Goal: Information Seeking & Learning: Learn about a topic

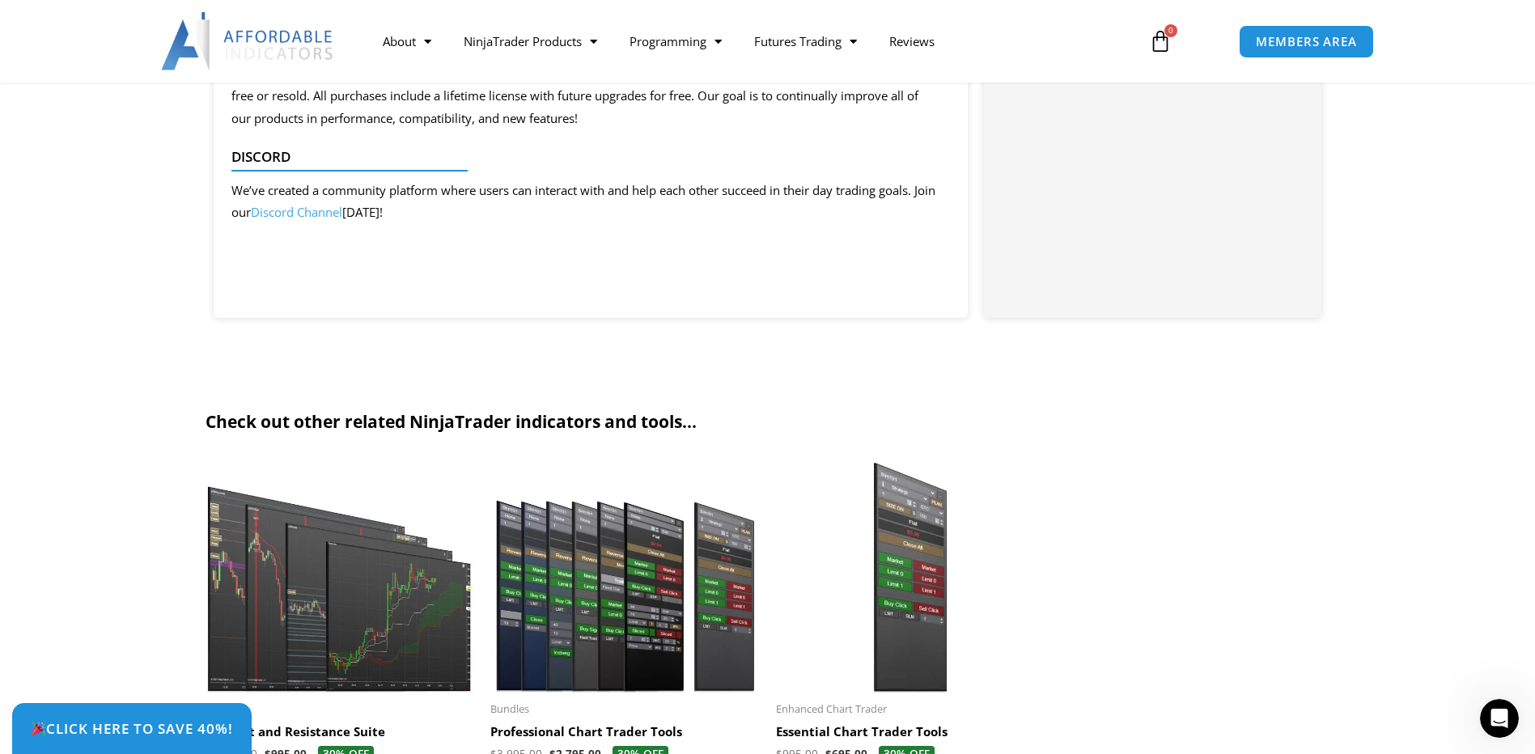
scroll to position [4532, 0]
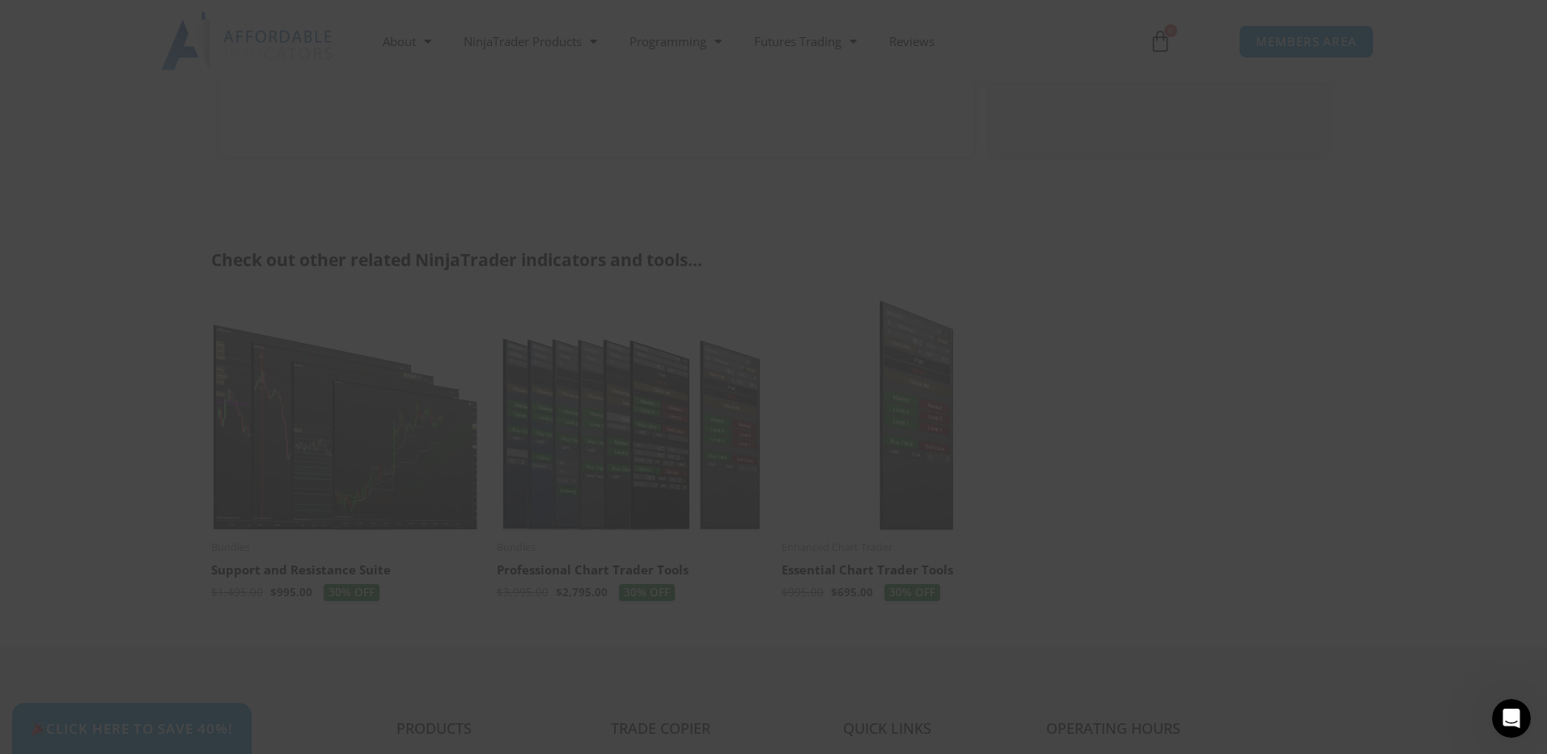
click at [1076, 12] on span "SAVE 20% NOW popup" at bounding box center [1085, 13] width 26 height 10
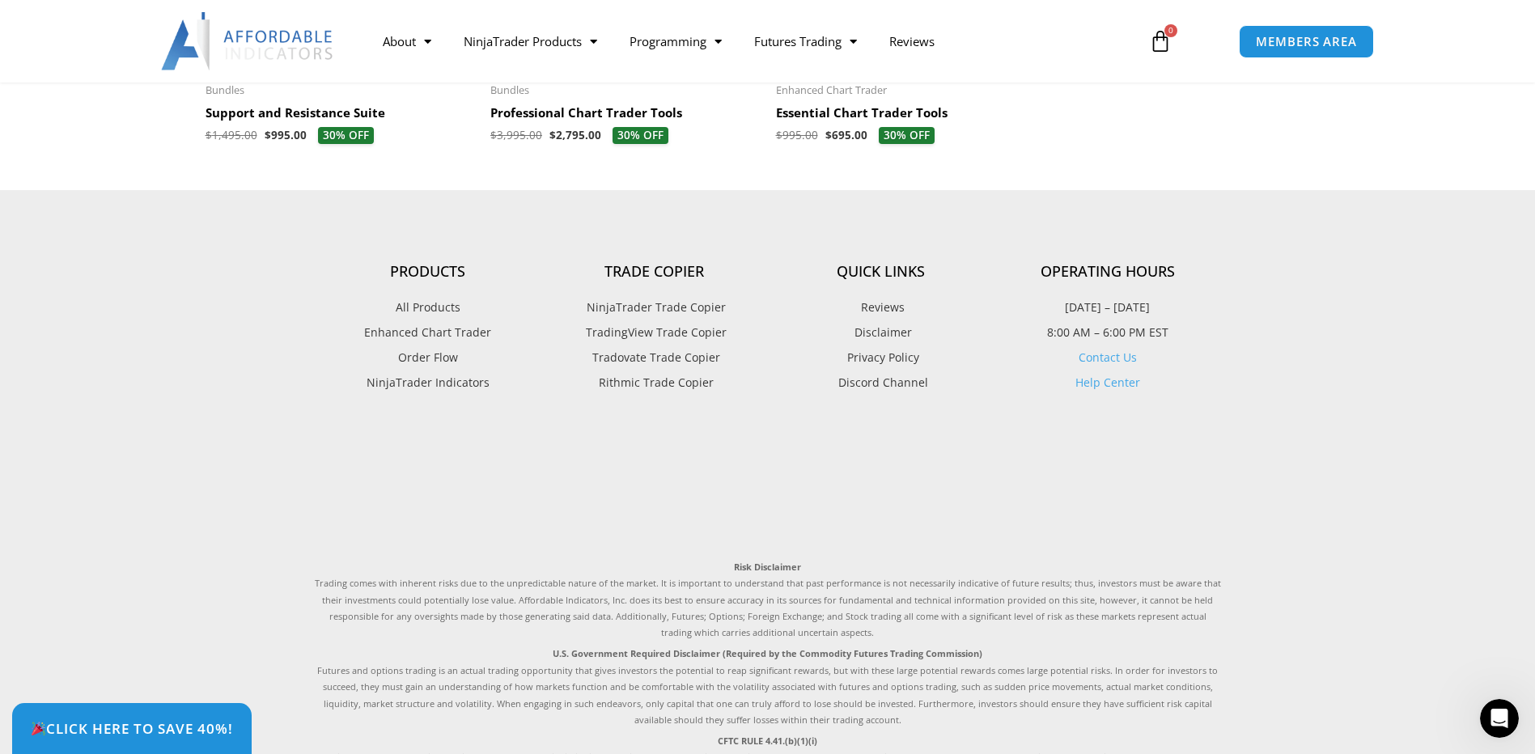
scroll to position [5018, 0]
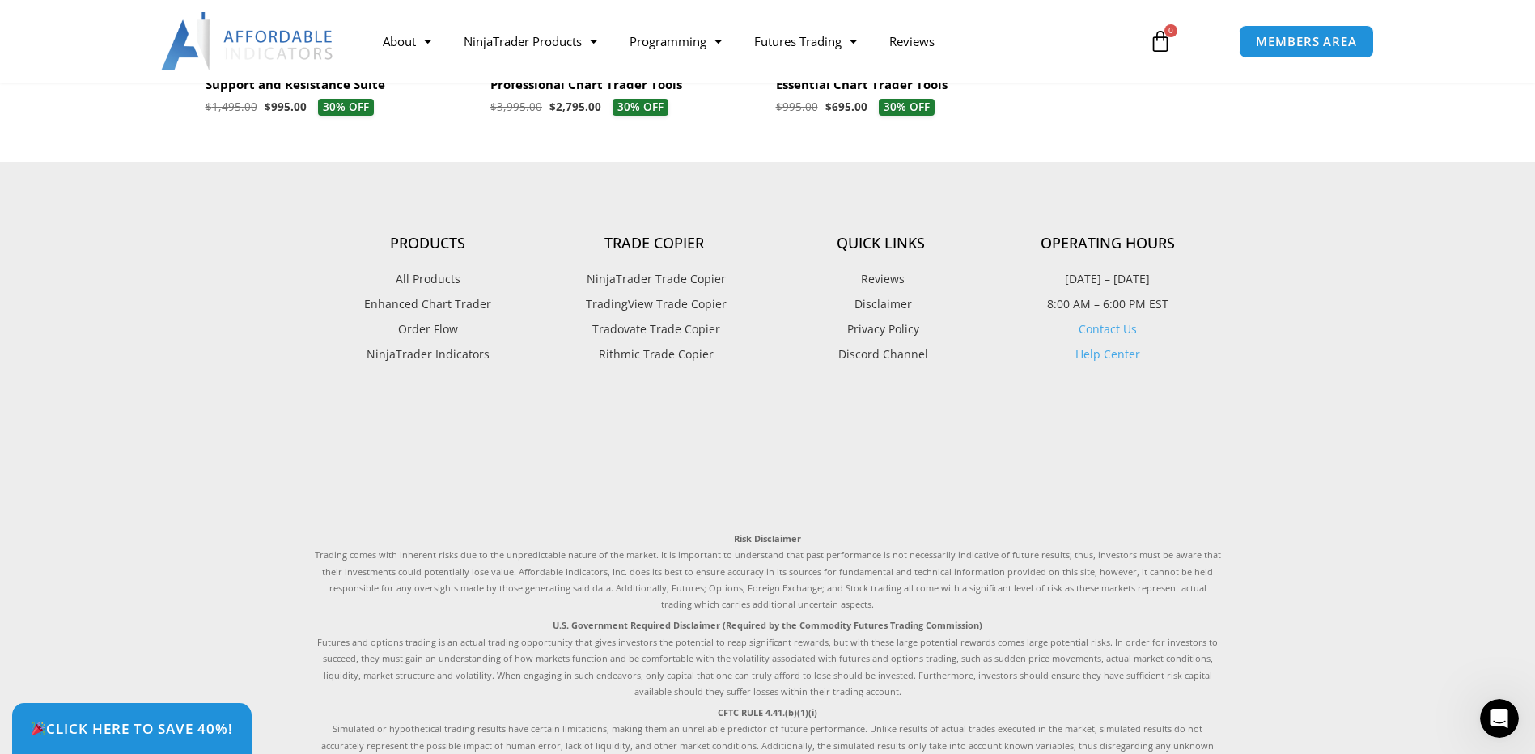
click at [648, 290] on span "NinjaTrader Trade Copier" at bounding box center [654, 279] width 143 height 21
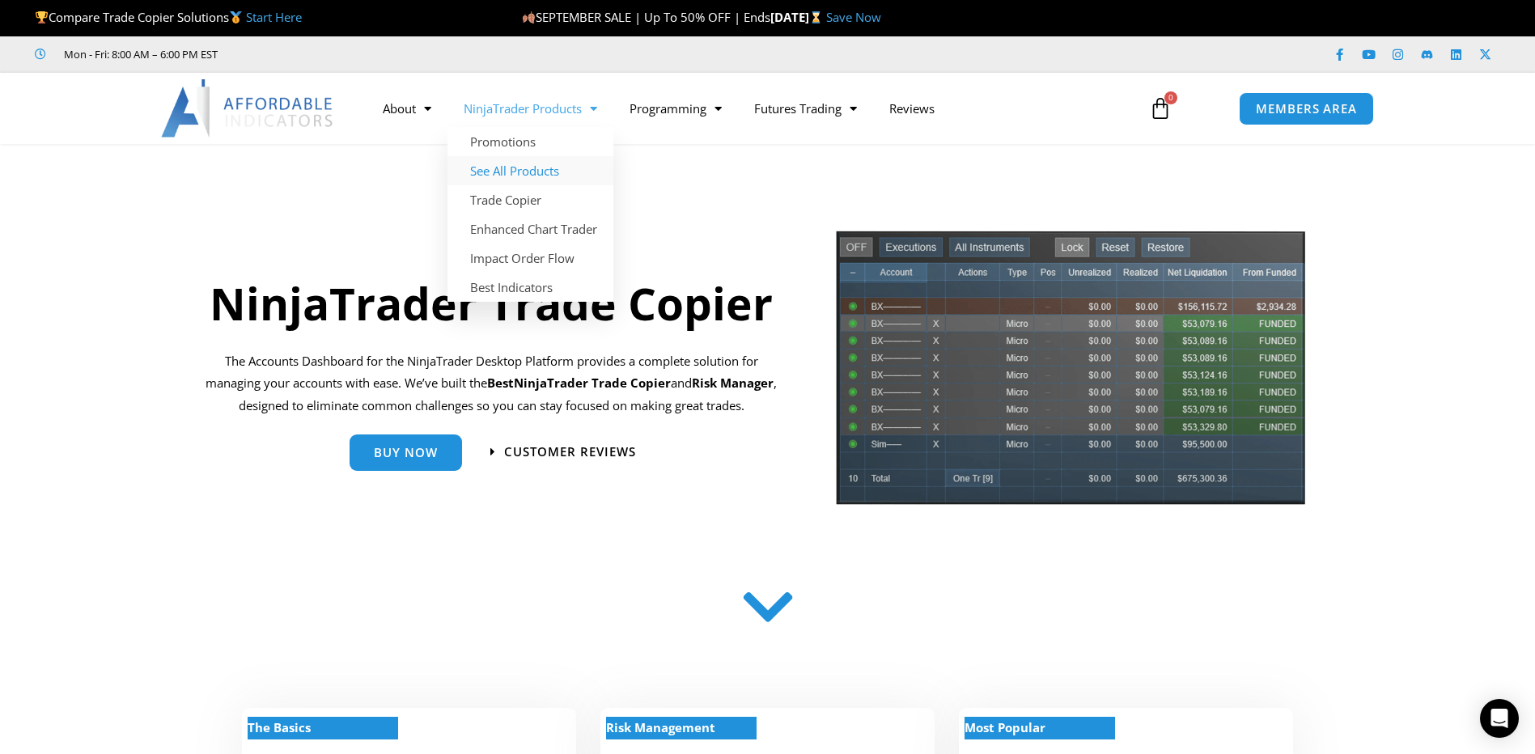
click at [528, 172] on link "See All Products" at bounding box center [531, 170] width 166 height 29
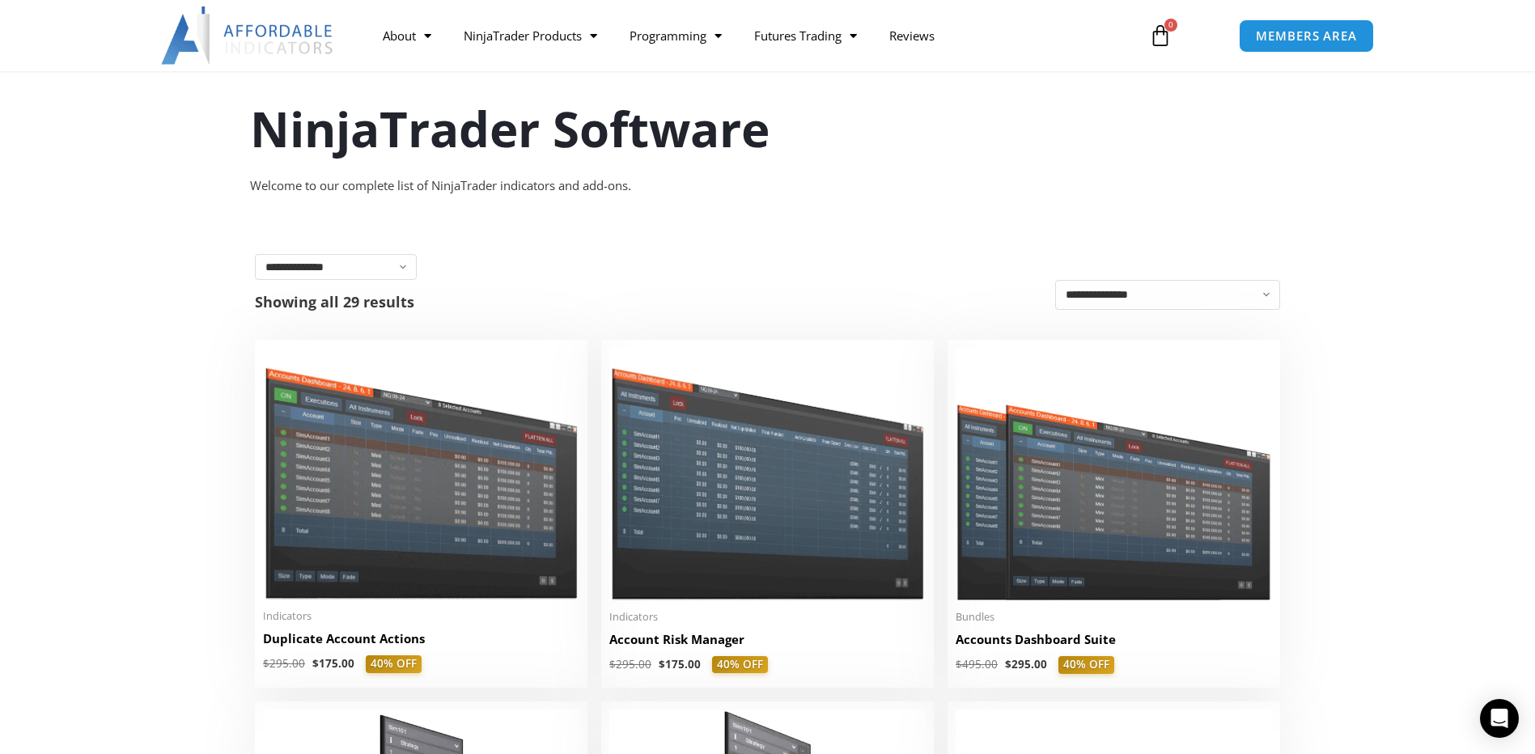
scroll to position [81, 0]
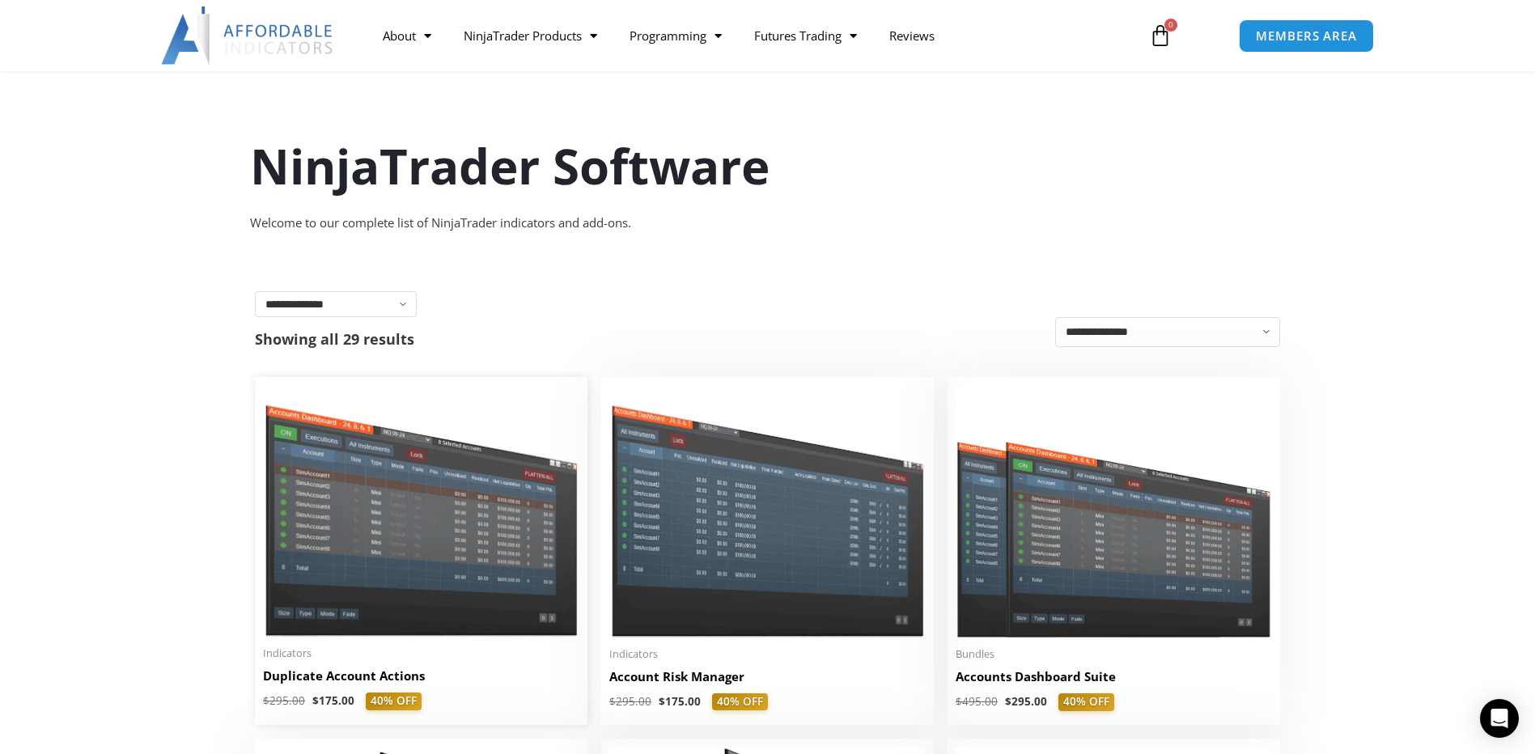
click at [393, 494] on img at bounding box center [421, 511] width 316 height 252
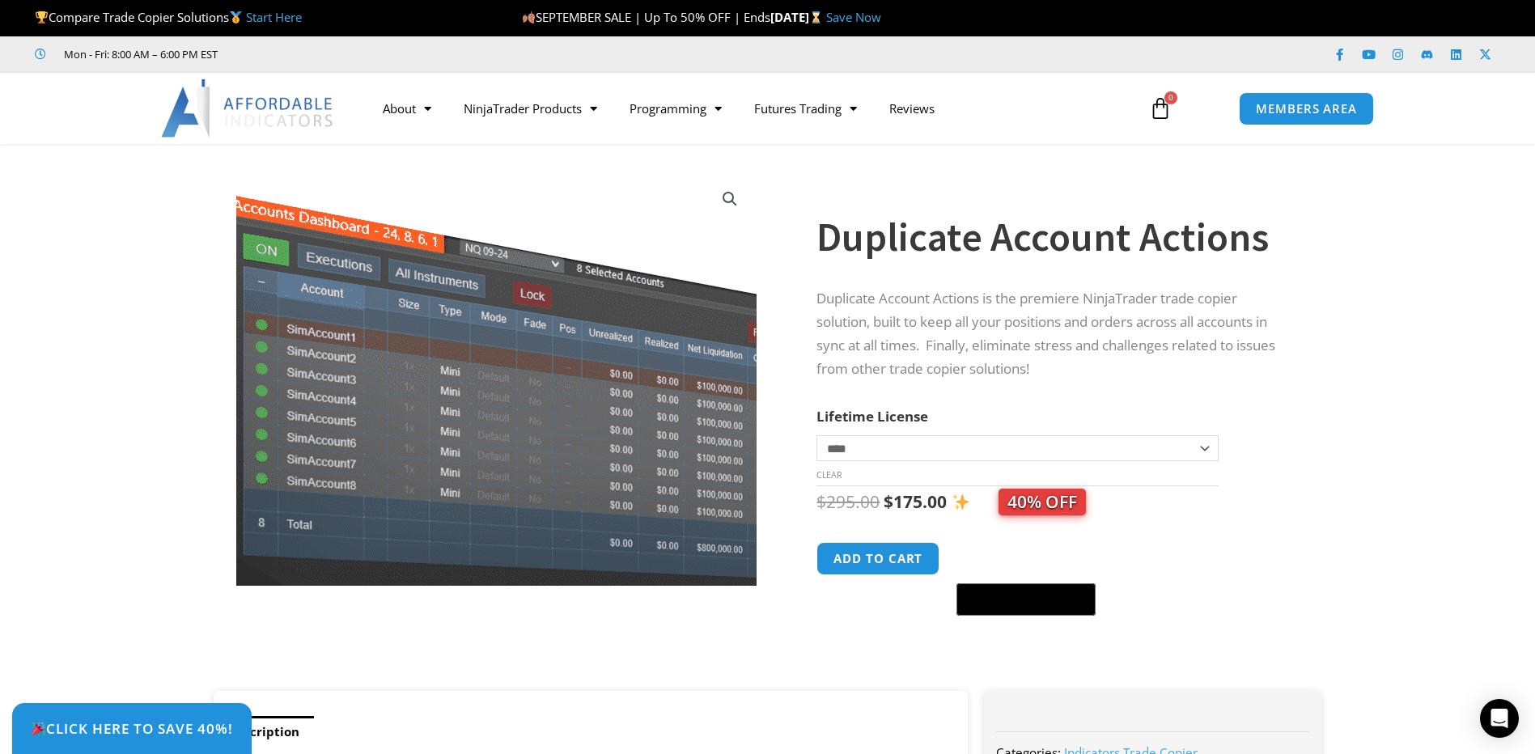
click at [308, 254] on img at bounding box center [541, 409] width 643 height 512
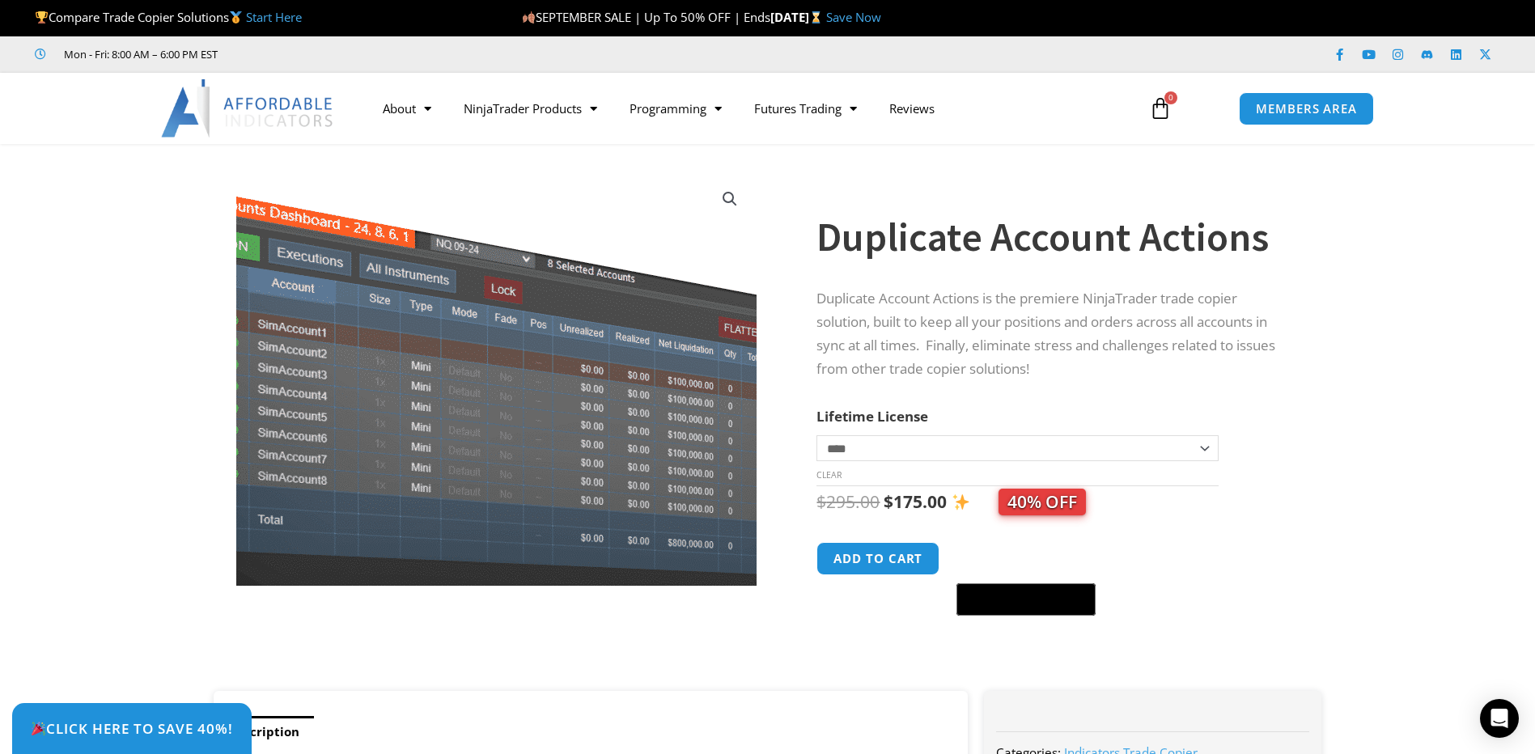
click at [430, 274] on img at bounding box center [512, 404] width 643 height 512
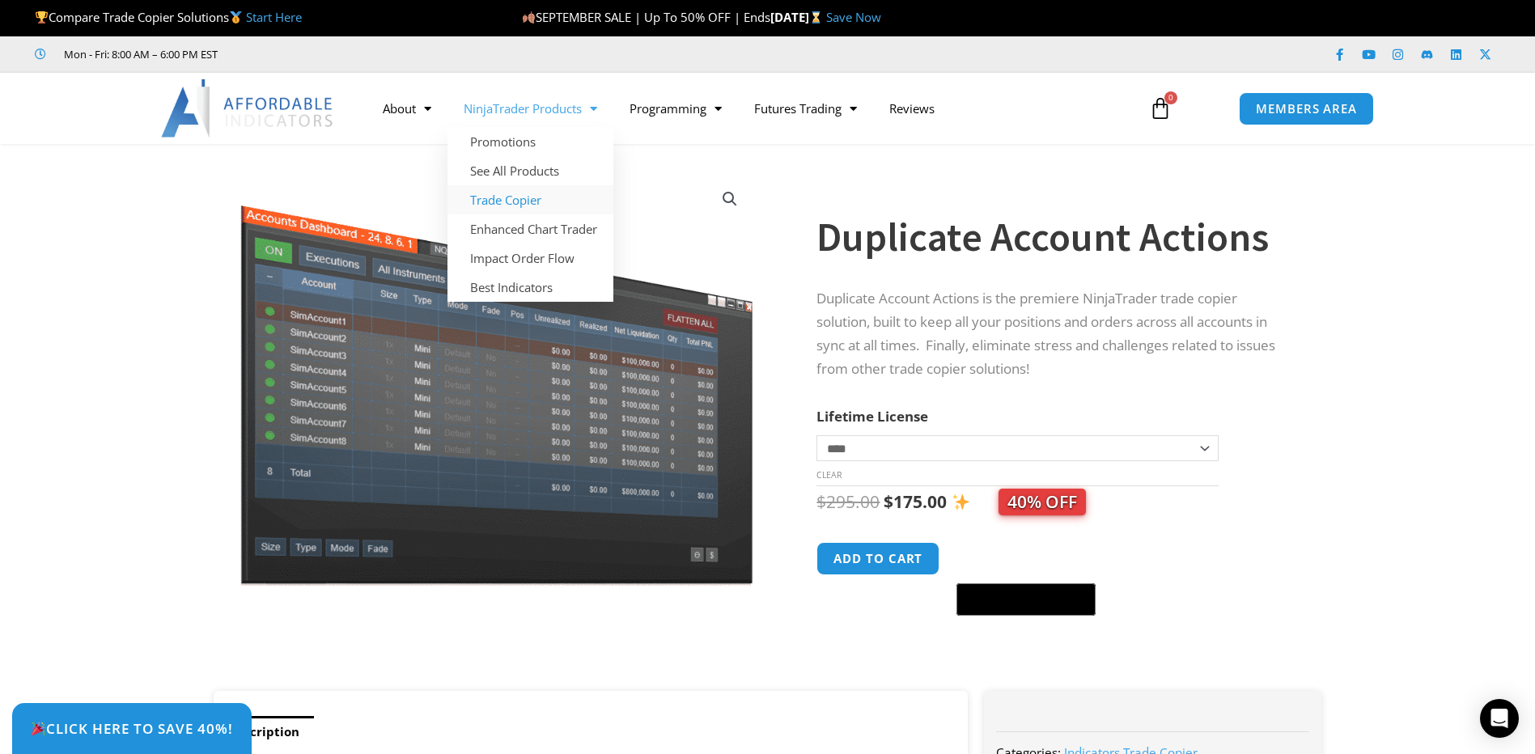
click at [537, 198] on link "Trade Copier" at bounding box center [531, 199] width 166 height 29
